Goal: Information Seeking & Learning: Learn about a topic

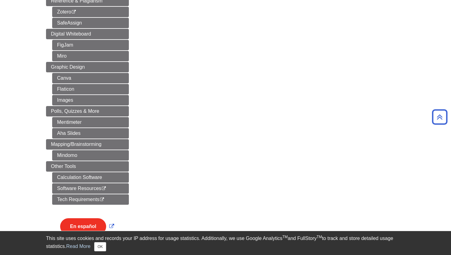
scroll to position [349, 0]
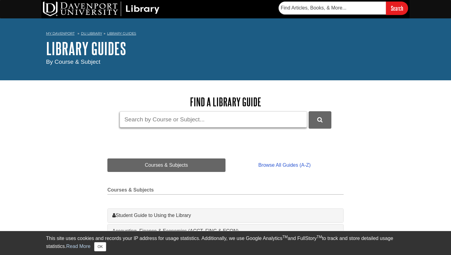
click at [174, 115] on input "Guide Search Terms" at bounding box center [213, 119] width 187 height 16
type input "Social Media effects on Interpersonal communication"
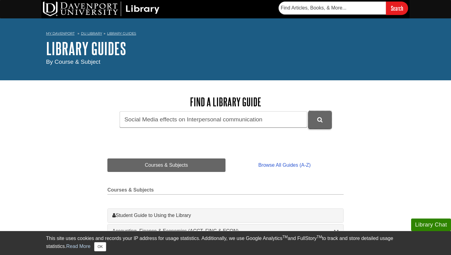
click at [319, 124] on button "DU Library Guides Search" at bounding box center [320, 119] width 23 height 17
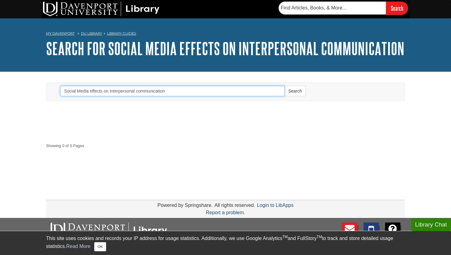
click at [129, 91] on input "Social Media effects on Interpersonal communication" at bounding box center [172, 91] width 225 height 10
type input "Social Media effects on communication"
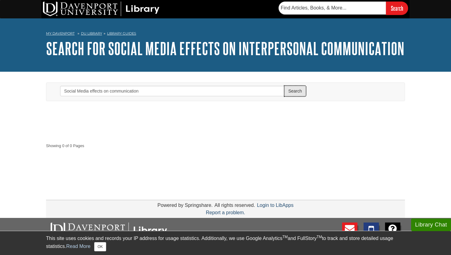
click at [293, 92] on button "Search" at bounding box center [294, 91] width 21 height 10
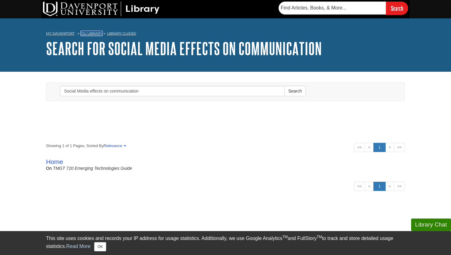
click at [96, 32] on link "DU Library" at bounding box center [91, 33] width 21 height 4
